Goal: Check status

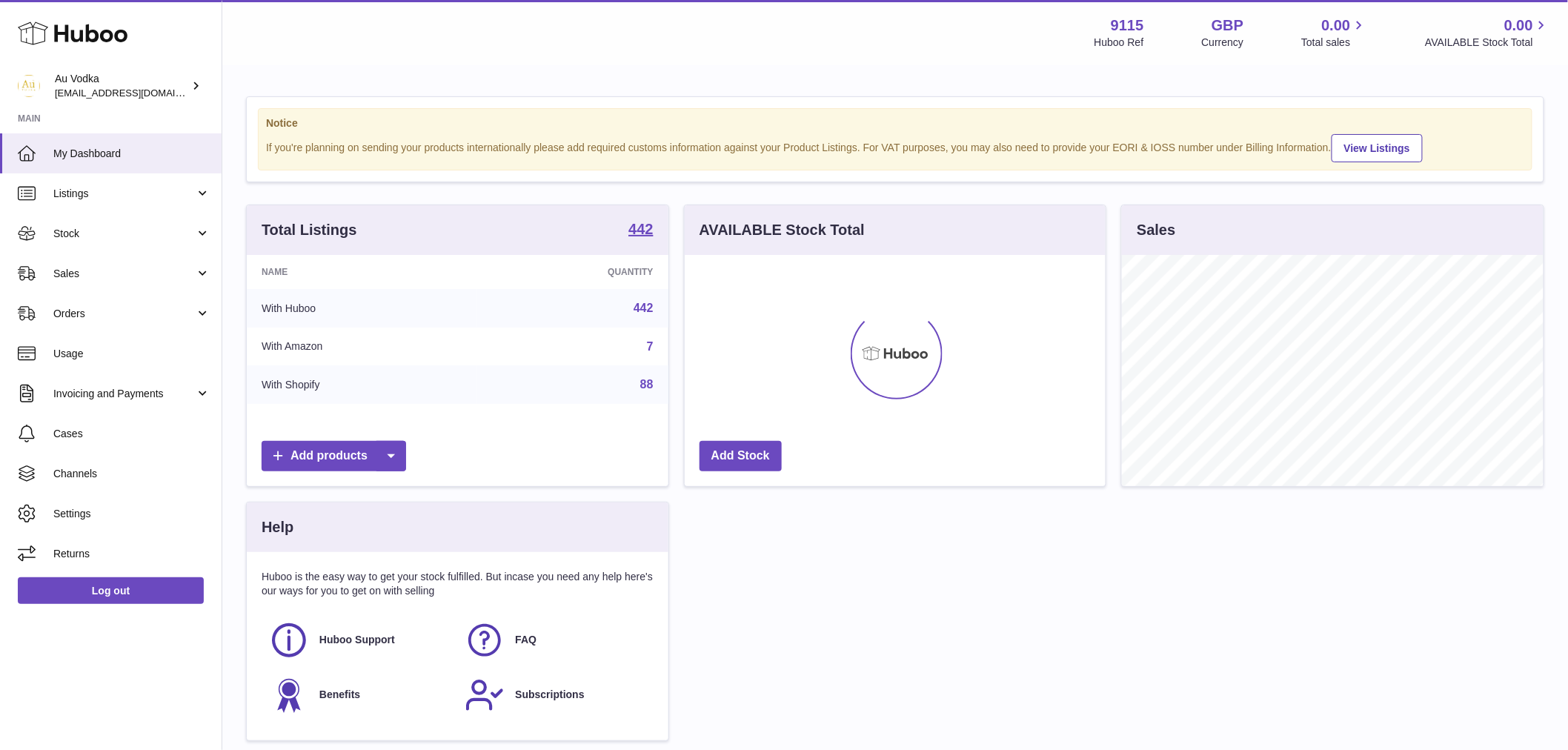
scroll to position [231, 421]
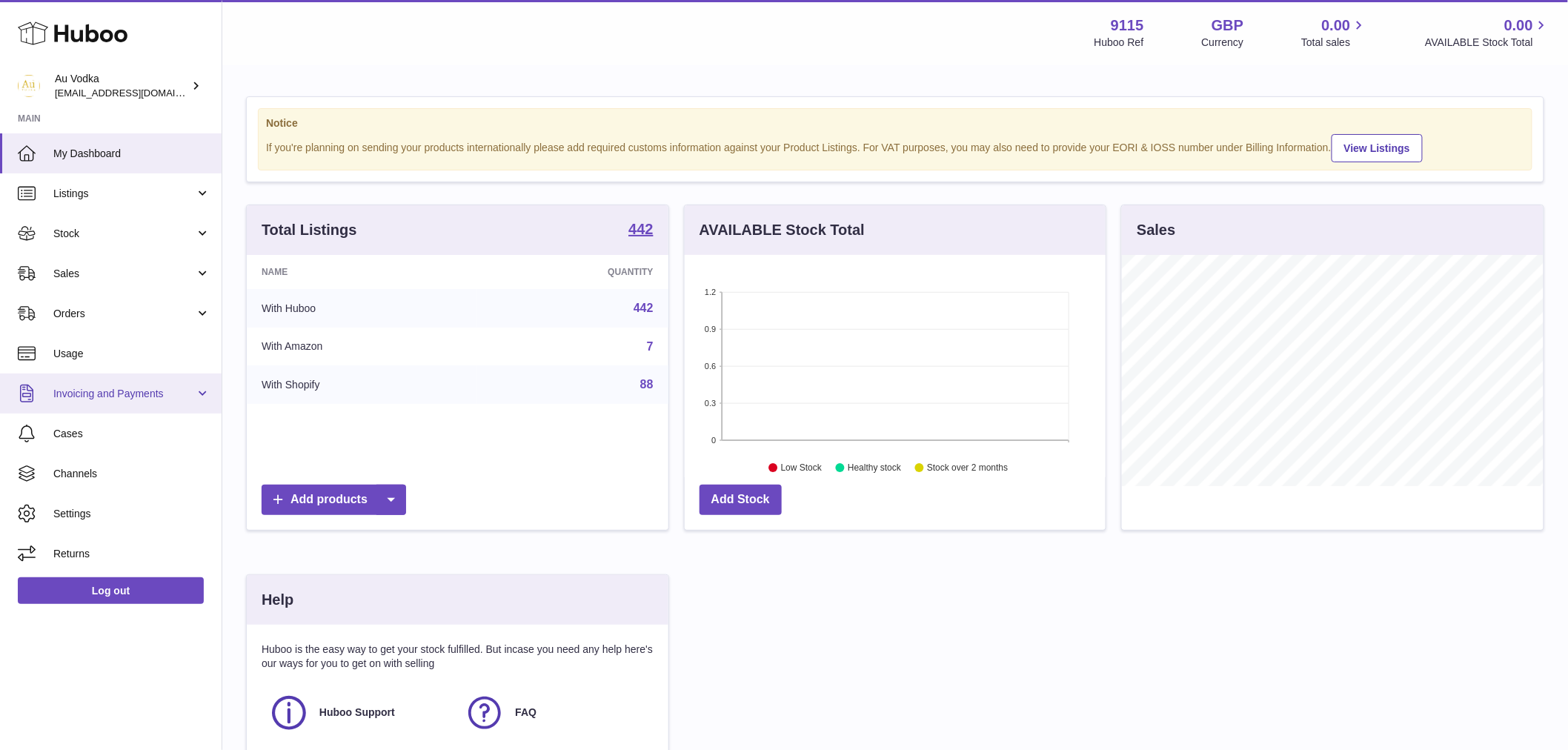
click at [111, 394] on span "Invoicing and Payments" at bounding box center [124, 393] width 141 height 14
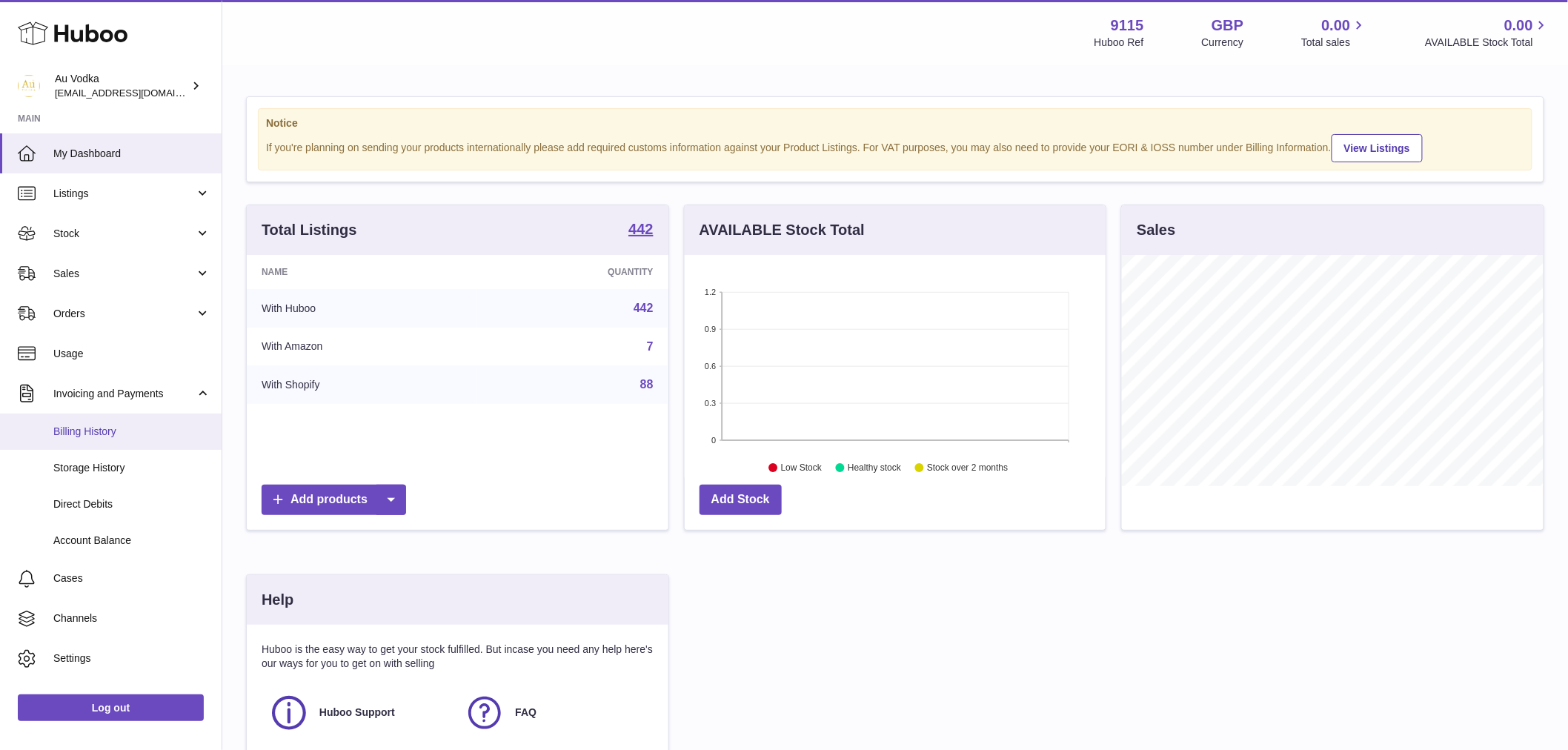
click at [119, 430] on span "Billing History" at bounding box center [131, 431] width 157 height 14
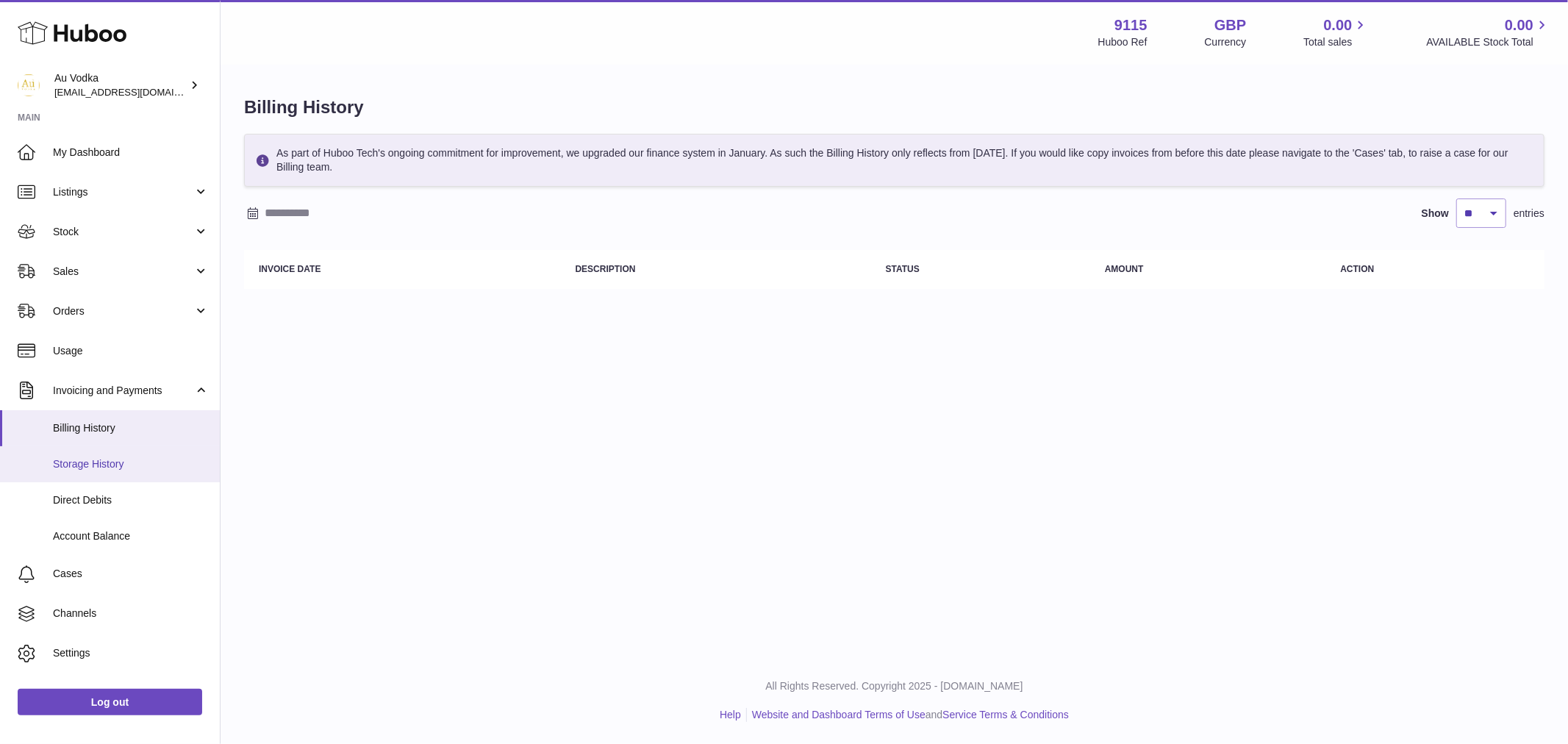
click at [89, 462] on span "Storage History" at bounding box center [130, 464] width 156 height 14
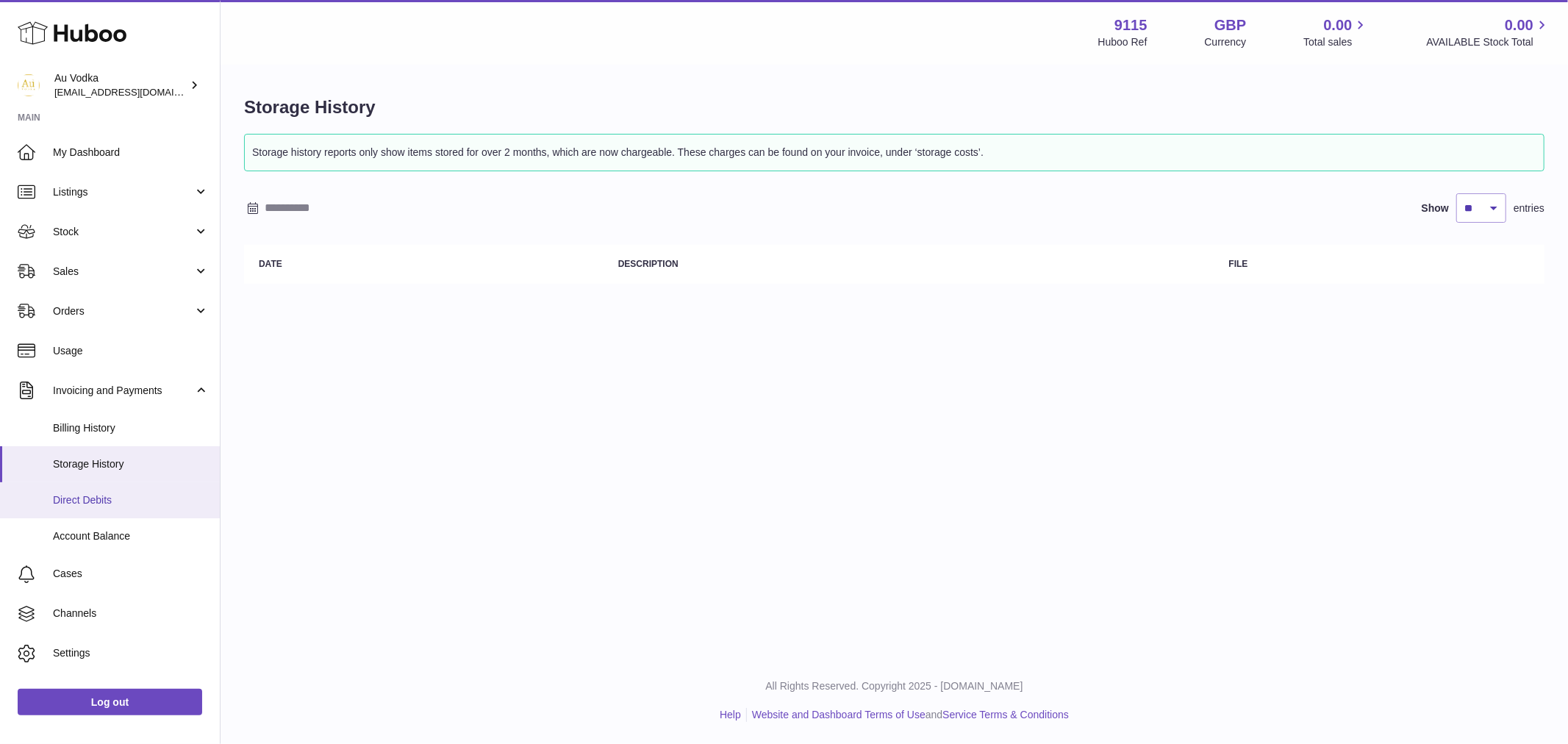
click at [143, 493] on span "Direct Debits" at bounding box center [130, 500] width 156 height 14
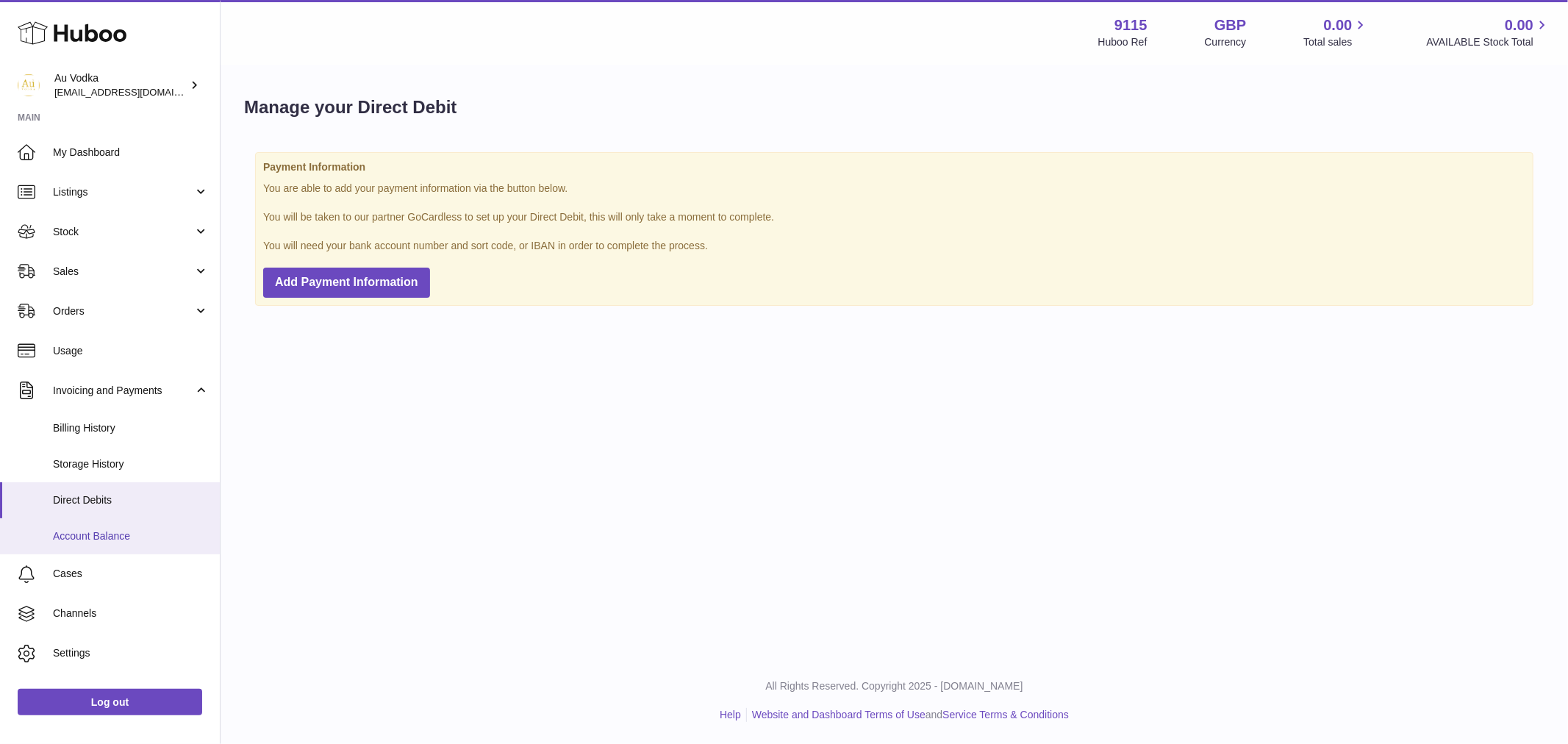
click at [103, 530] on span "Account Balance" at bounding box center [130, 536] width 156 height 14
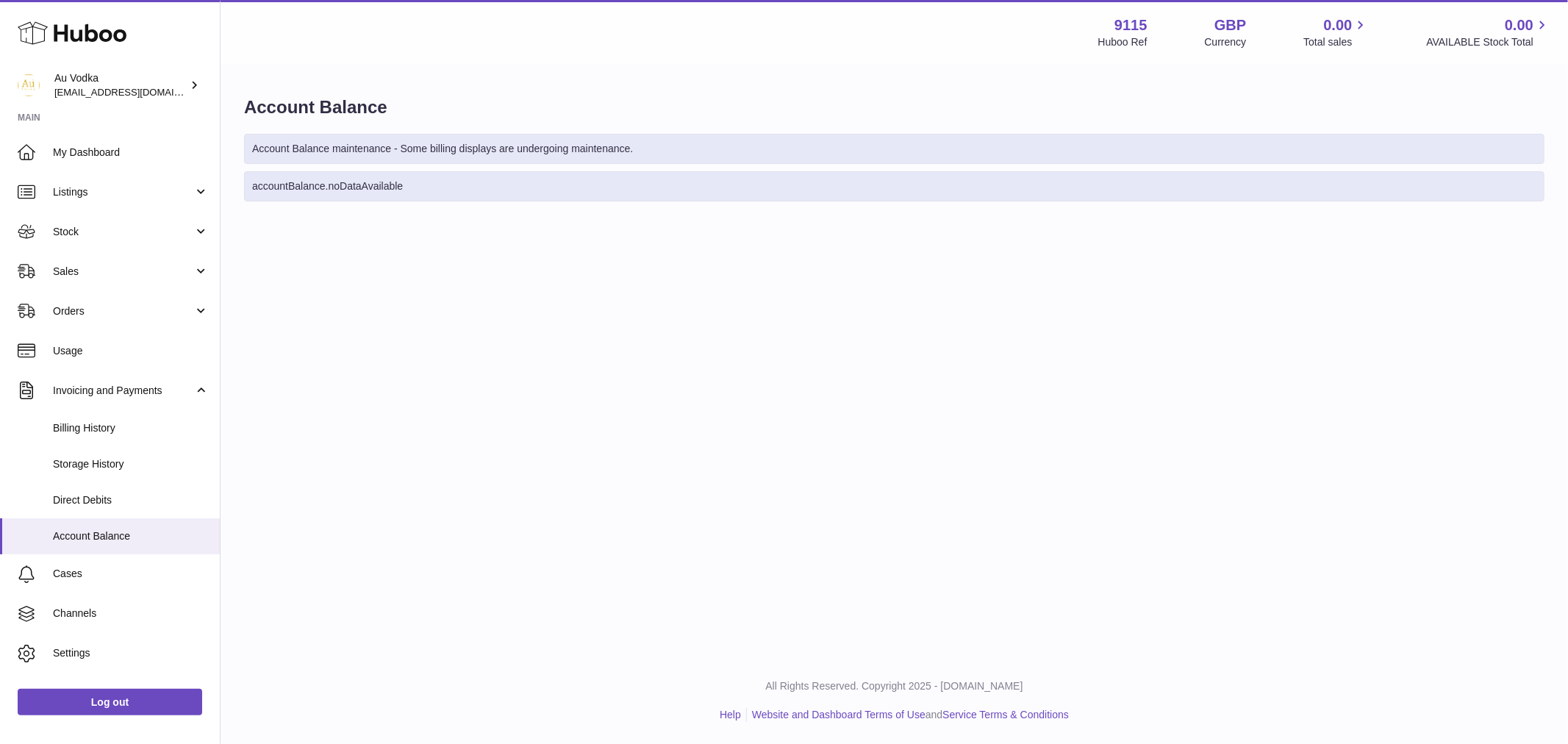
click at [414, 145] on div "Account Balance maintenance - Some billing displays are undergoing maintenance." at bounding box center [894, 148] width 1301 height 30
